Goal: Check status: Check status

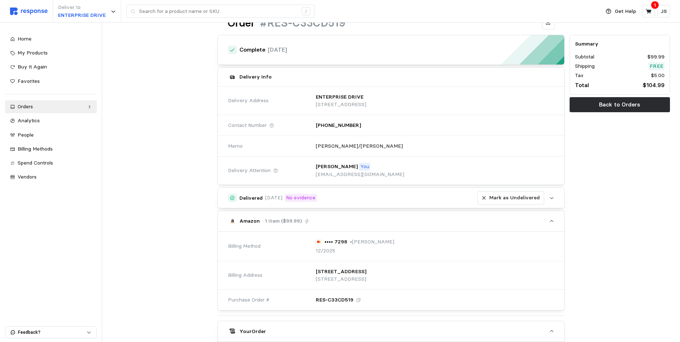
scroll to position [29, 0]
click at [552, 200] on icon "button" at bounding box center [551, 198] width 5 height 5
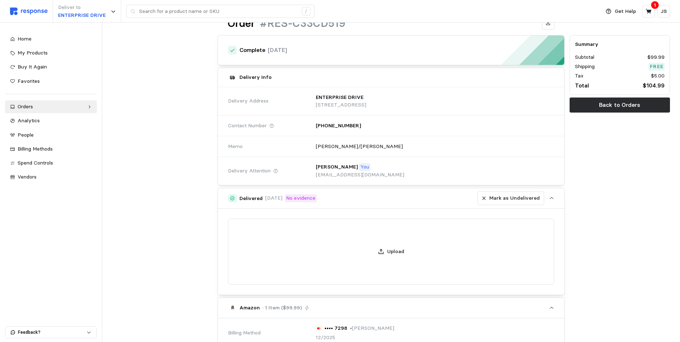
click at [552, 200] on icon "button" at bounding box center [551, 198] width 5 height 5
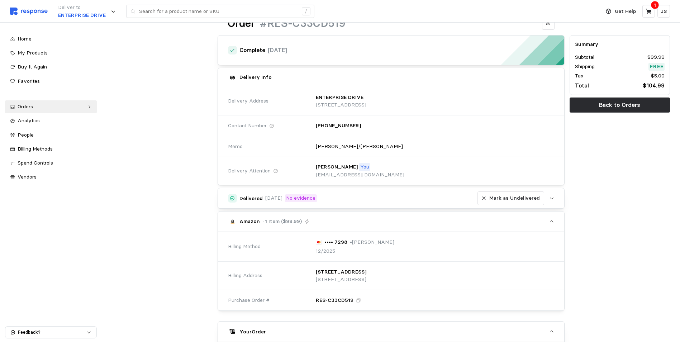
scroll to position [0, 0]
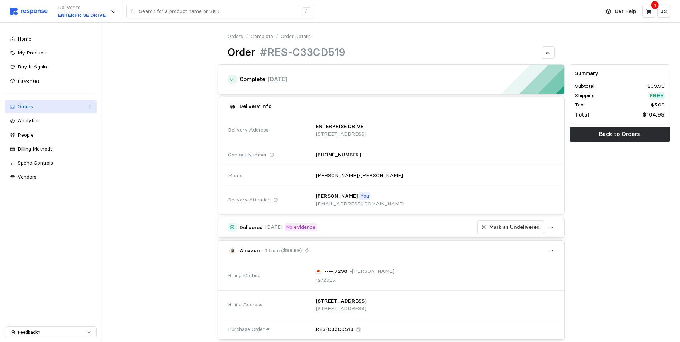
click at [26, 109] on div "Orders" at bounding box center [51, 107] width 67 height 8
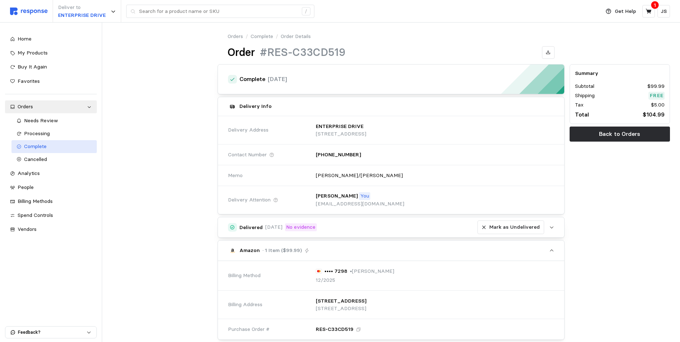
click at [30, 146] on span "Complete" at bounding box center [35, 146] width 23 height 6
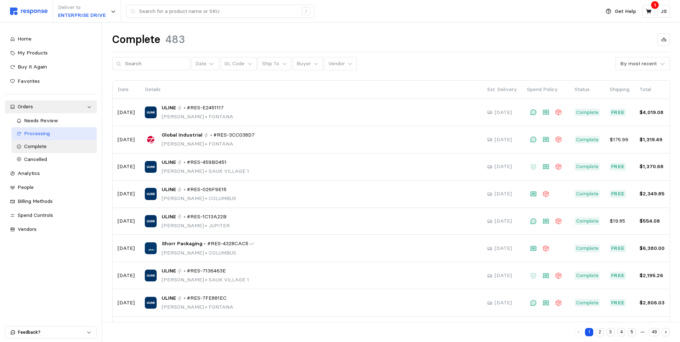
click at [38, 132] on span "Processing" at bounding box center [37, 133] width 26 height 6
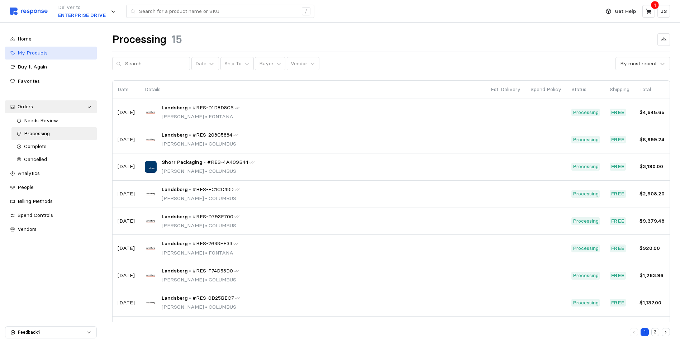
click at [34, 53] on span "My Products" at bounding box center [33, 52] width 30 height 6
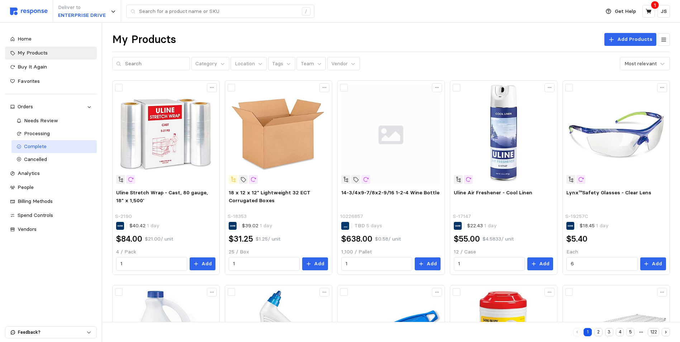
click at [31, 144] on span "Complete" at bounding box center [35, 146] width 23 height 6
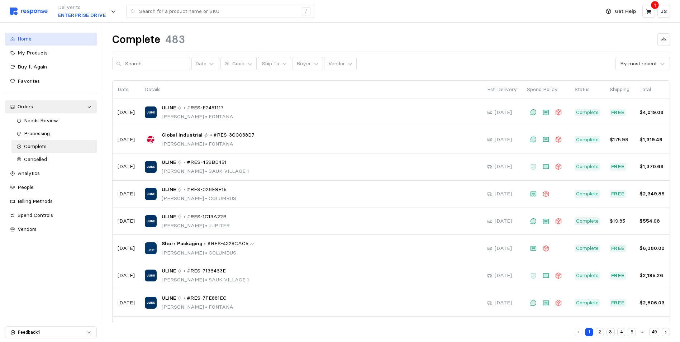
click at [29, 39] on span "Home" at bounding box center [25, 38] width 14 height 6
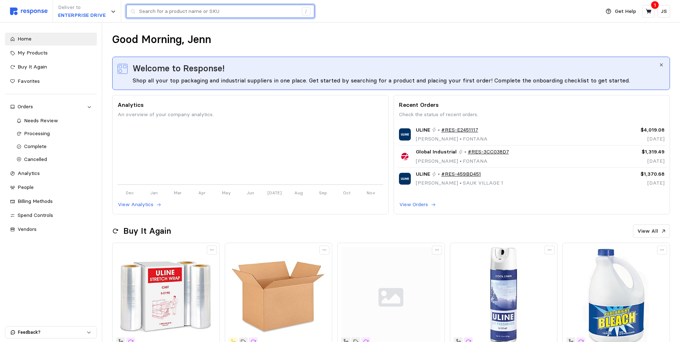
click at [155, 13] on input "text" at bounding box center [218, 11] width 159 height 13
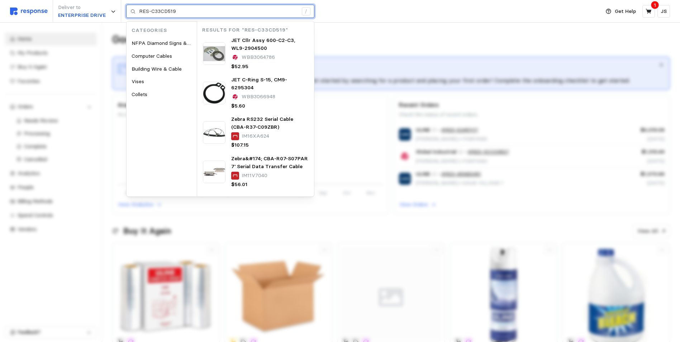
type input "RES-C33CD519"
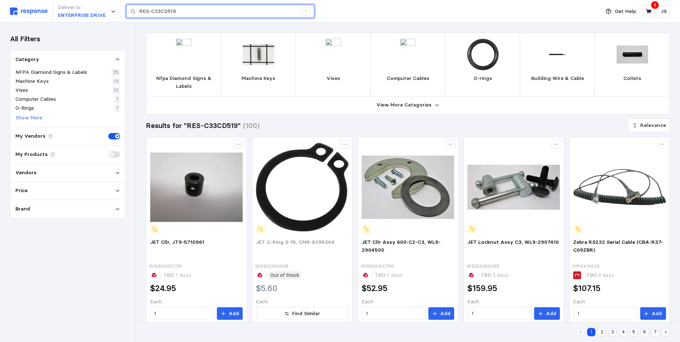
drag, startPoint x: 177, startPoint y: 9, endPoint x: 132, endPoint y: 13, distance: 44.6
click at [132, 13] on div "RES-C33CD519 /" at bounding box center [220, 12] width 188 height 14
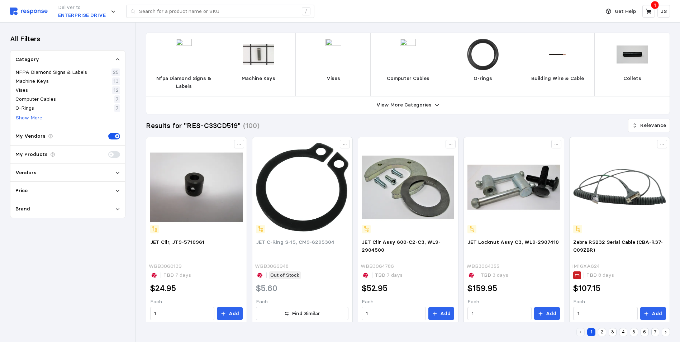
click at [27, 14] on img at bounding box center [29, 12] width 38 height 8
type input "RES-C33CD519"
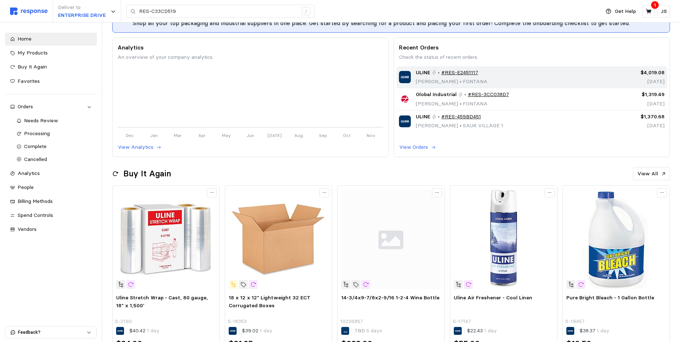
scroll to position [143, 0]
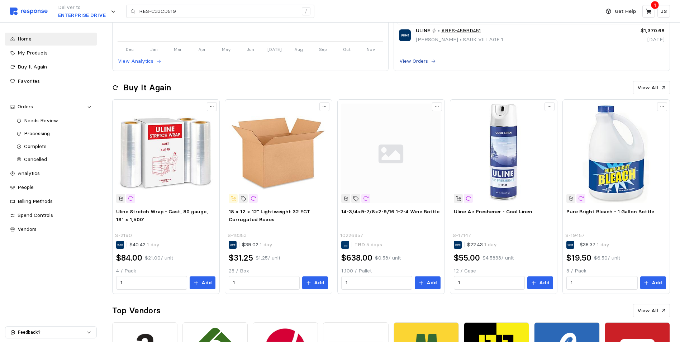
click at [407, 63] on p "View Orders" at bounding box center [413, 61] width 29 height 8
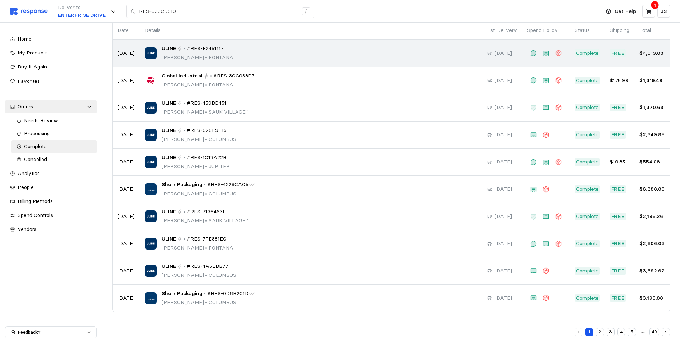
scroll to position [23, 0]
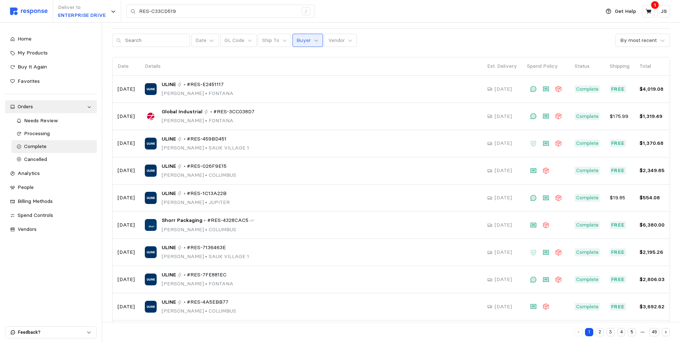
click at [314, 41] on icon at bounding box center [316, 40] width 5 height 5
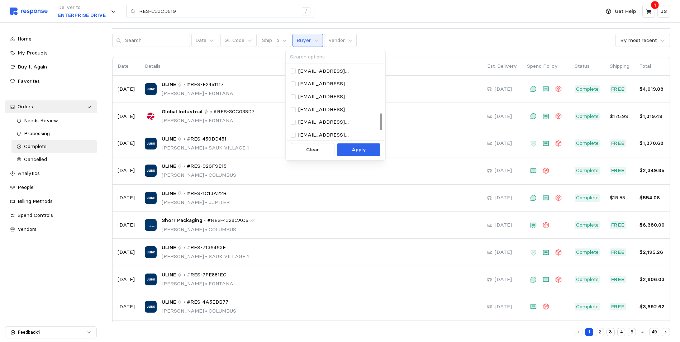
scroll to position [215, 0]
click at [322, 124] on p "[EMAIL_ADDRESS][DOMAIN_NAME]" at bounding box center [338, 125] width 81 height 8
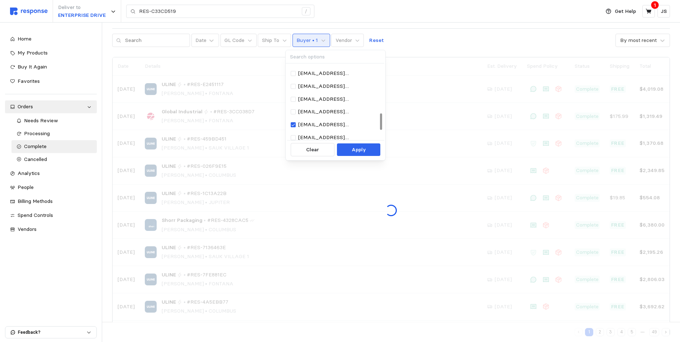
click at [342, 146] on button "Apply" at bounding box center [358, 149] width 43 height 13
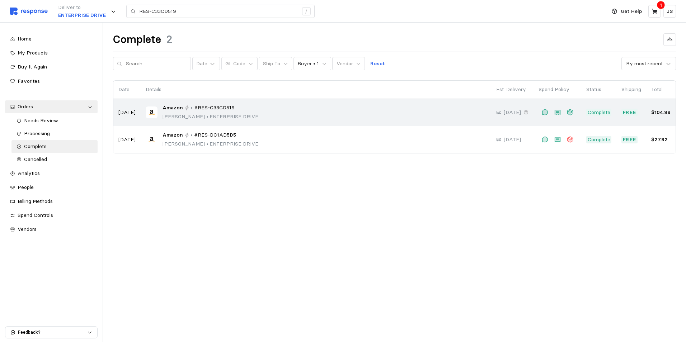
click at [220, 108] on span "#RES-C33CD519" at bounding box center [214, 108] width 41 height 8
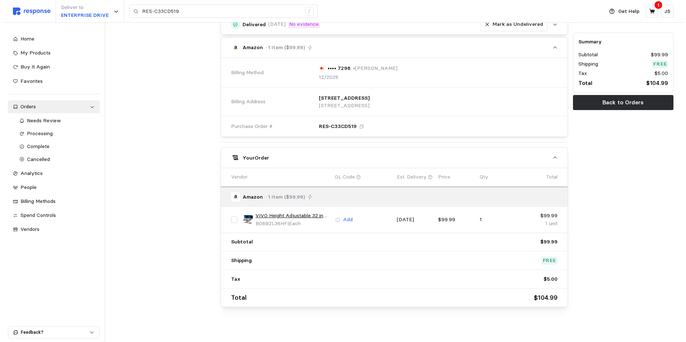
scroll to position [208, 0]
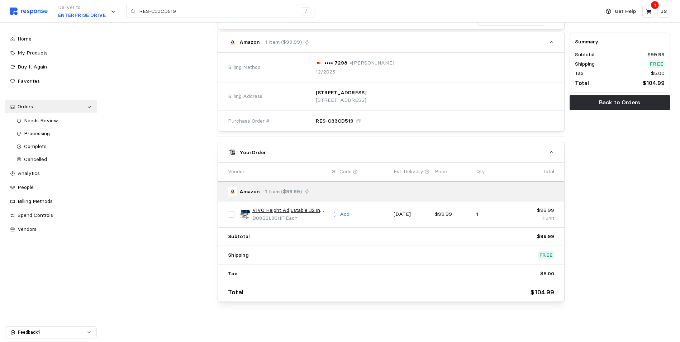
click at [278, 212] on link "VIVO Height Adjustable 32 inch Stand Up Desk Converter, Quick Sit to Stand Tabl…" at bounding box center [289, 211] width 74 height 8
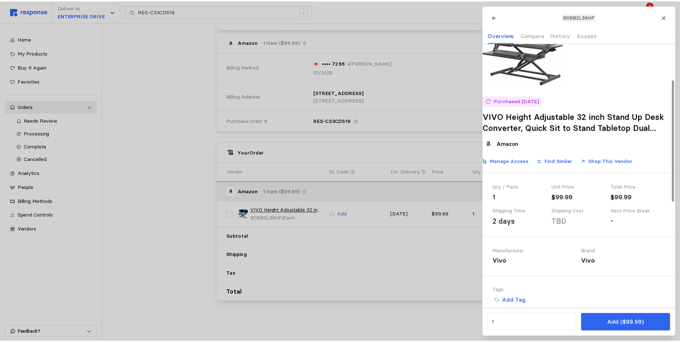
scroll to position [36, 0]
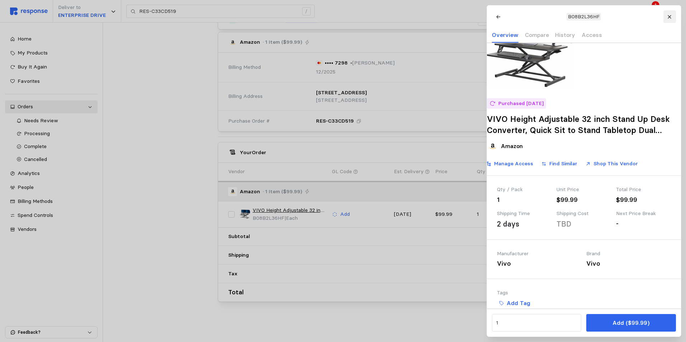
click at [668, 19] on icon at bounding box center [669, 16] width 5 height 5
